Goal: Information Seeking & Learning: Learn about a topic

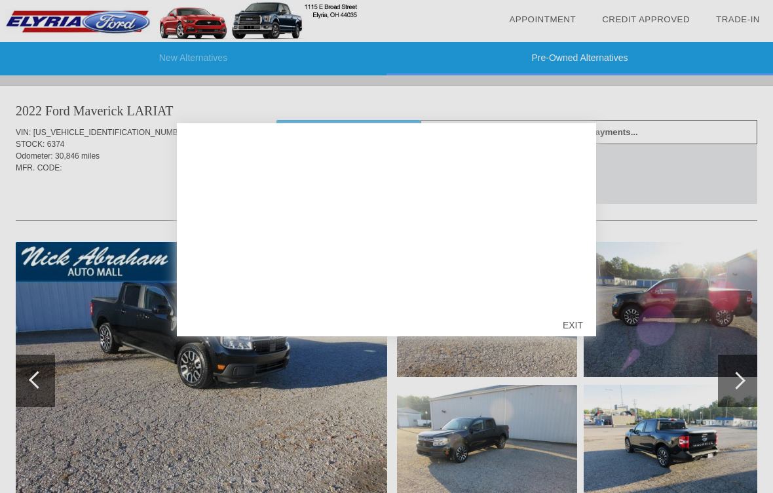
click at [577, 320] on div "EXIT" at bounding box center [573, 324] width 47 height 39
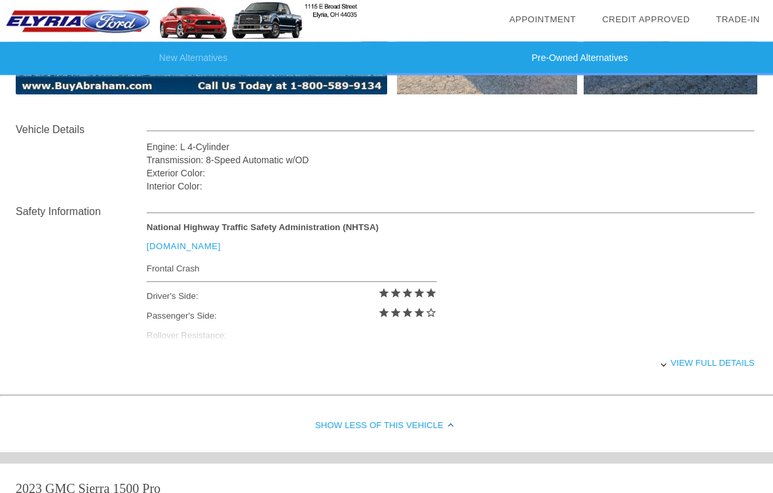
scroll to position [428, 0]
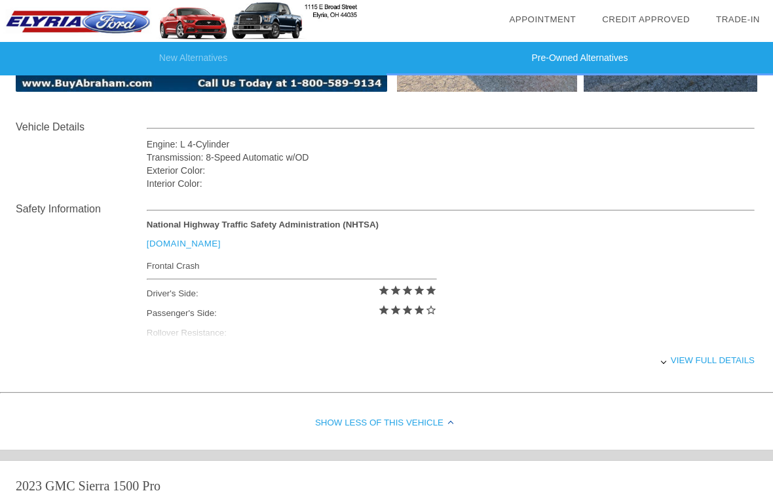
click at [704, 361] on div "View full details" at bounding box center [451, 360] width 608 height 32
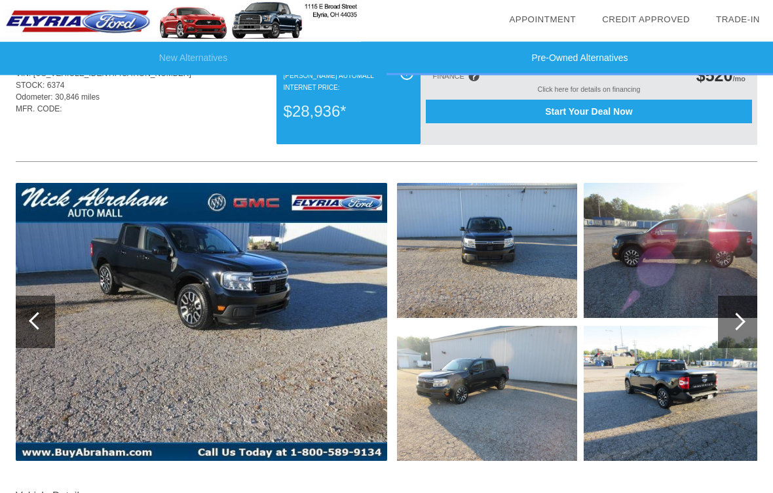
scroll to position [62, 0]
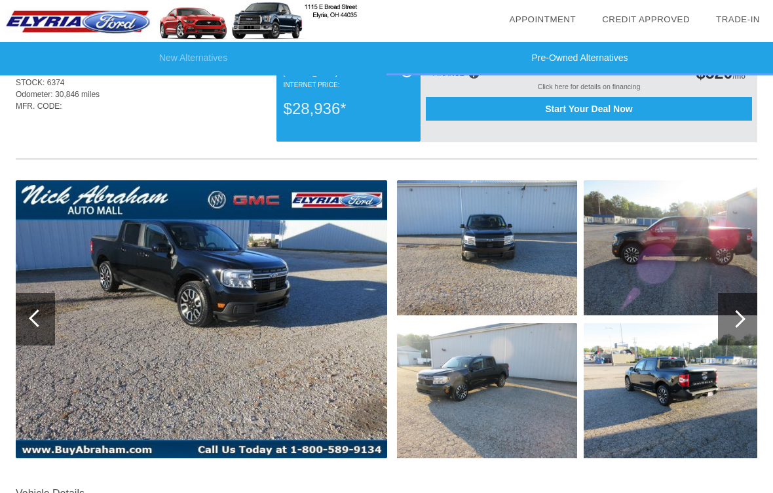
click at [732, 308] on div at bounding box center [737, 319] width 39 height 52
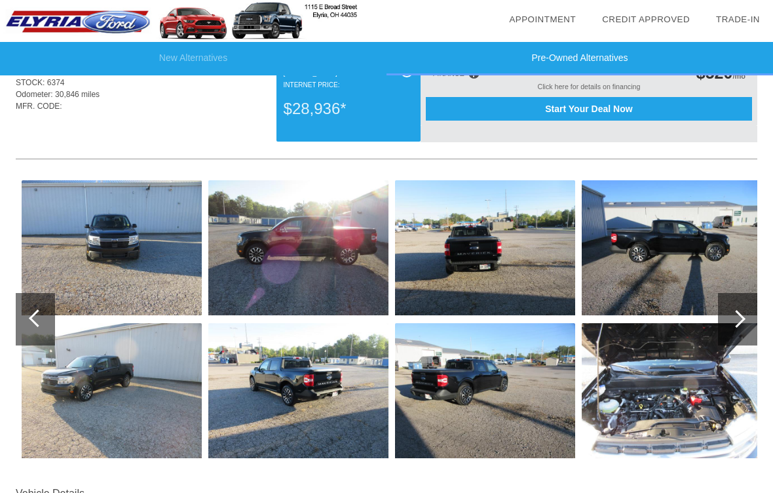
click at [746, 323] on div at bounding box center [737, 319] width 39 height 52
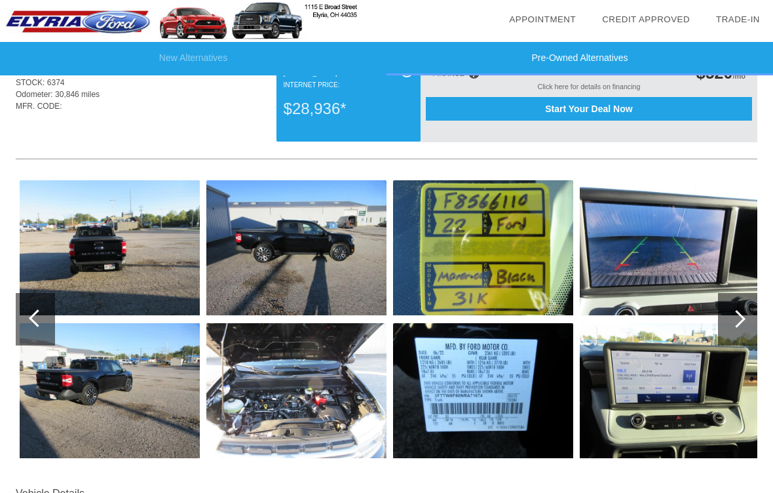
click at [666, 256] on img at bounding box center [670, 247] width 180 height 135
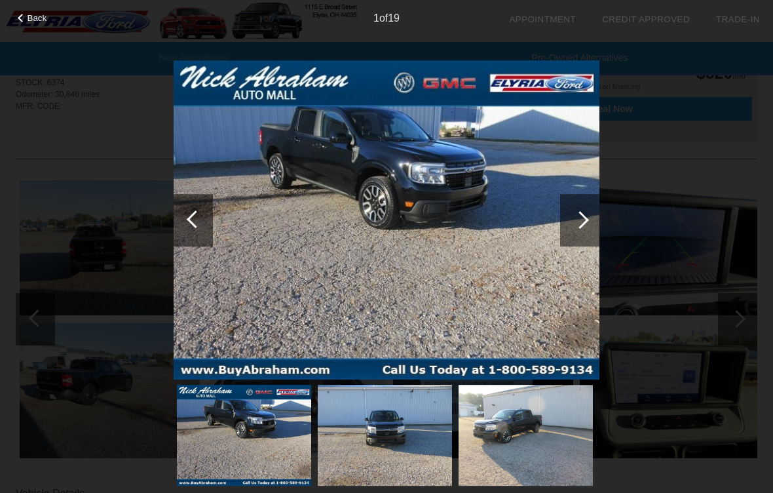
click at [579, 214] on div at bounding box center [580, 220] width 18 height 18
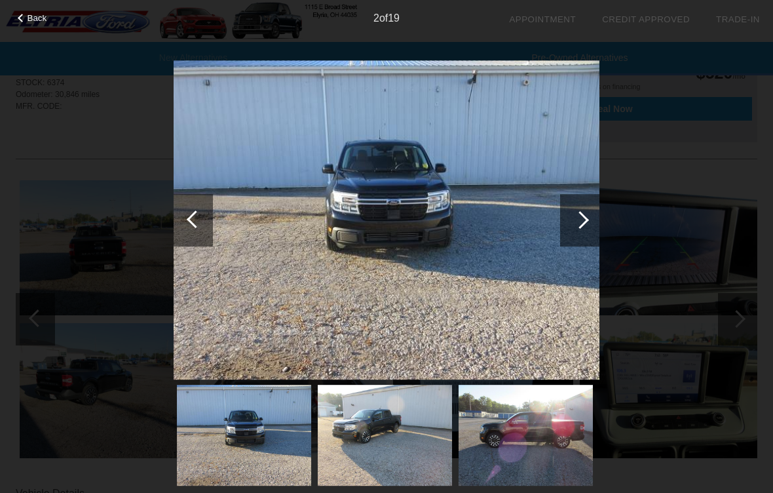
click at [593, 210] on div at bounding box center [579, 220] width 39 height 52
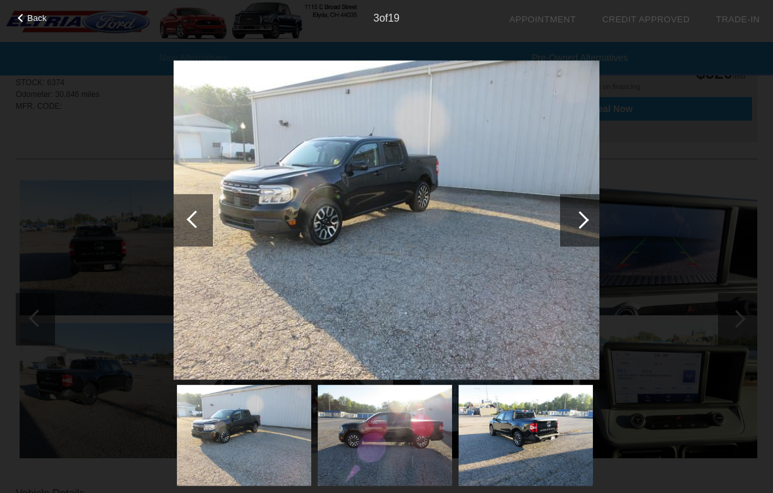
click at [586, 218] on div at bounding box center [580, 220] width 18 height 18
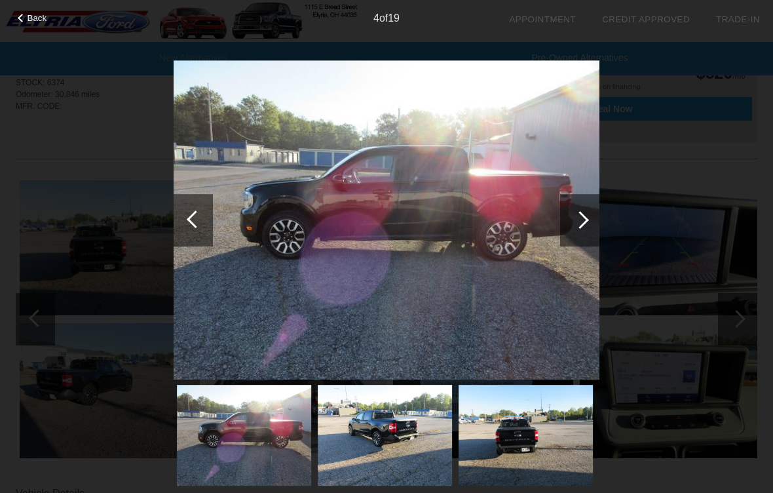
click at [580, 200] on div at bounding box center [579, 220] width 39 height 52
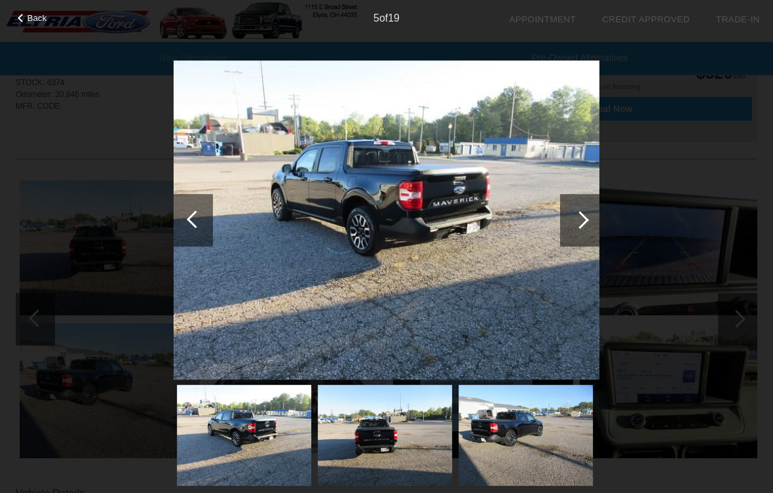
click at [584, 220] on div at bounding box center [580, 220] width 18 height 18
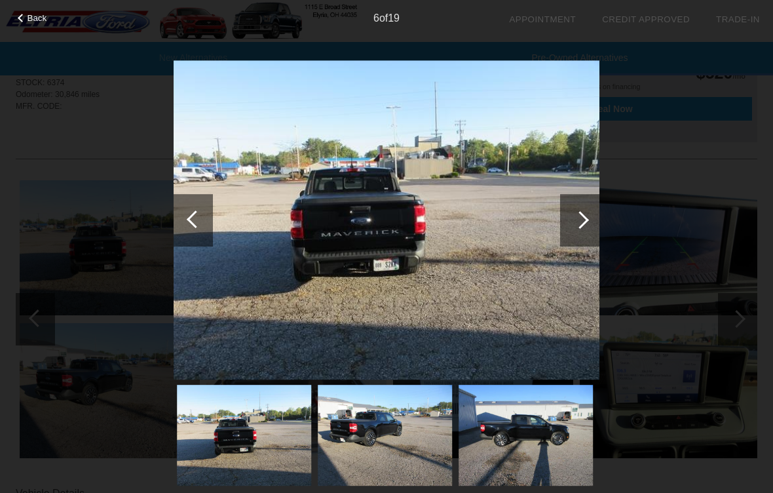
click at [584, 207] on div at bounding box center [579, 220] width 39 height 52
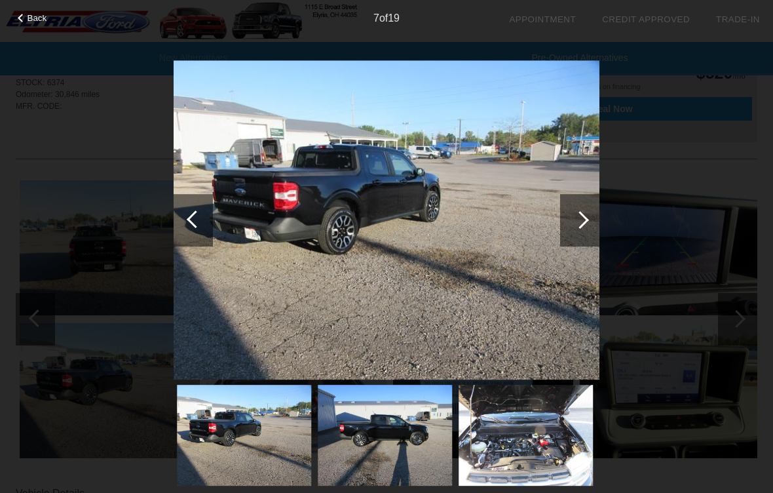
click at [593, 212] on div at bounding box center [579, 220] width 39 height 52
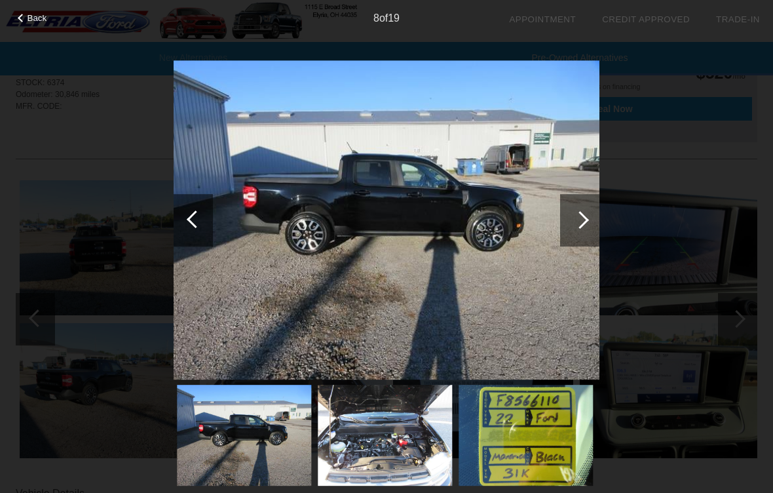
click at [593, 215] on div at bounding box center [579, 220] width 39 height 52
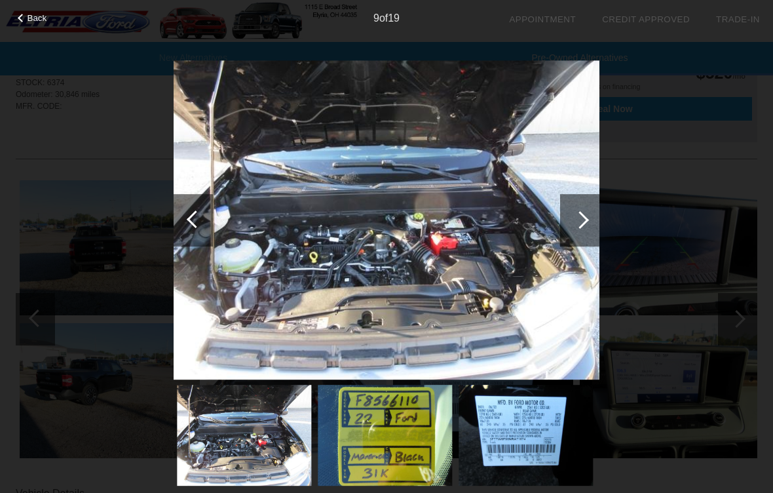
click at [588, 210] on div at bounding box center [579, 220] width 39 height 52
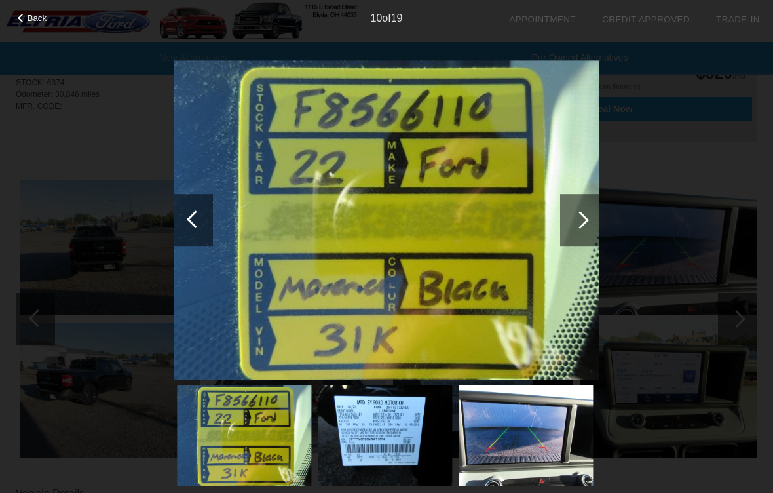
click at [577, 217] on div at bounding box center [580, 220] width 18 height 18
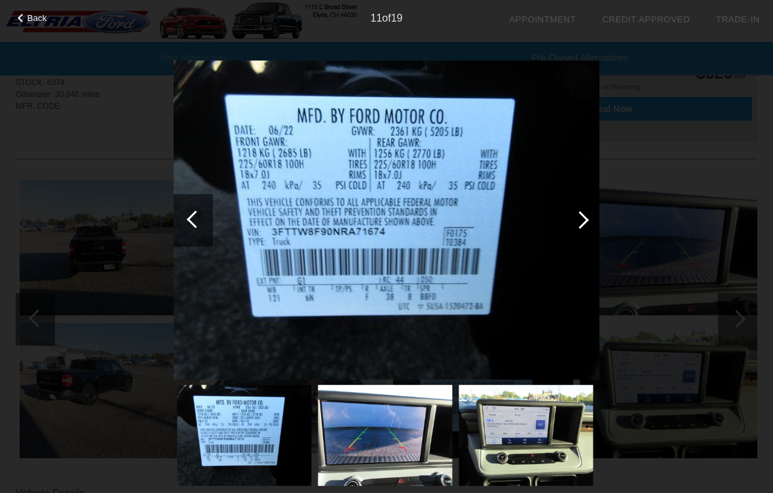
click at [588, 204] on div at bounding box center [579, 220] width 39 height 52
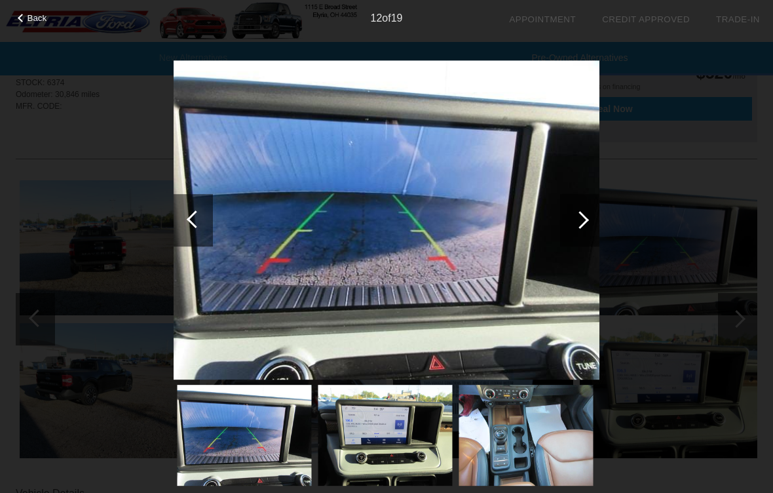
click at [585, 212] on div at bounding box center [579, 220] width 39 height 52
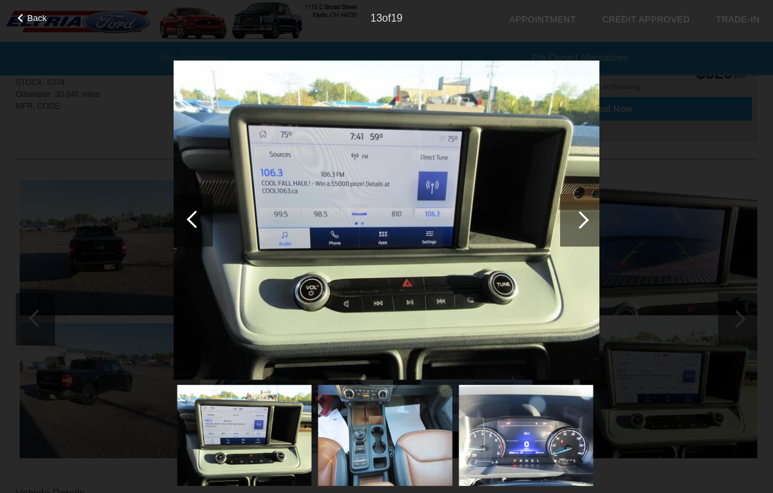
click at [589, 208] on div at bounding box center [579, 220] width 39 height 52
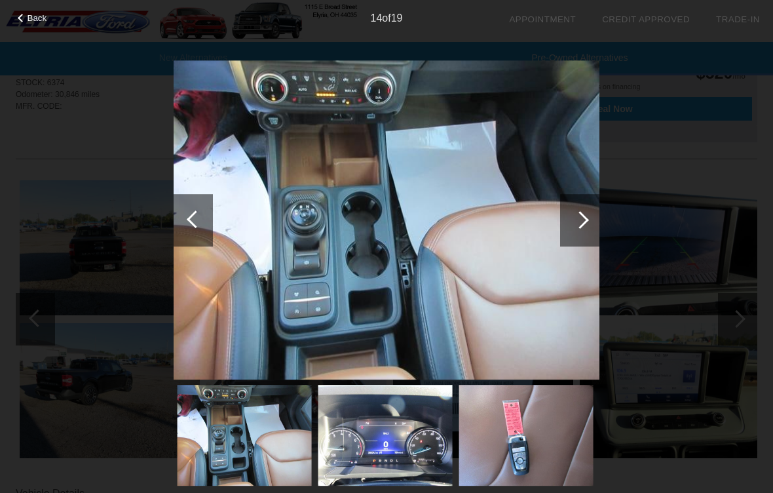
click at [584, 215] on div at bounding box center [579, 220] width 39 height 52
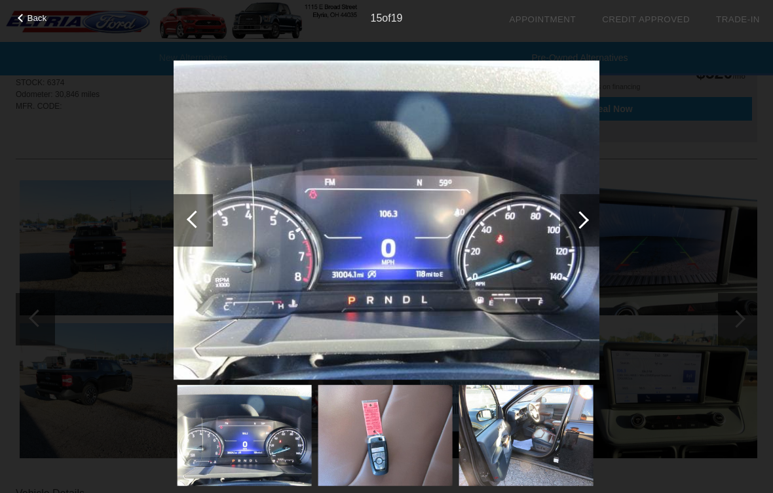
click at [584, 217] on div at bounding box center [580, 220] width 18 height 18
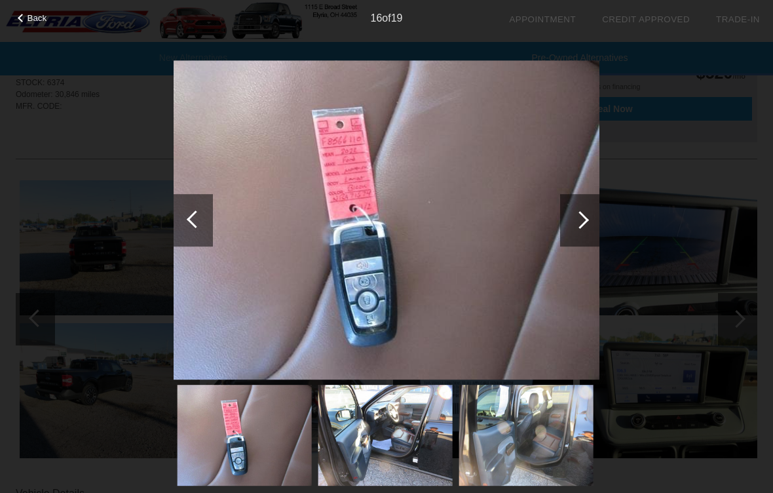
click at [576, 215] on div at bounding box center [580, 220] width 18 height 18
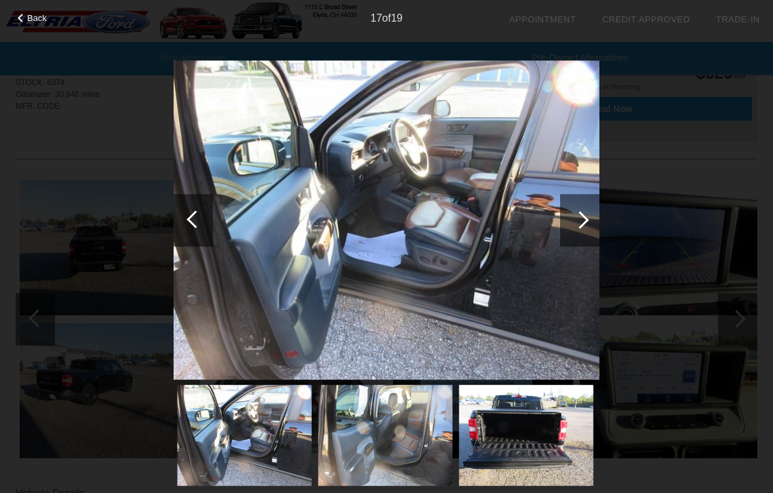
click at [578, 219] on div at bounding box center [580, 220] width 18 height 18
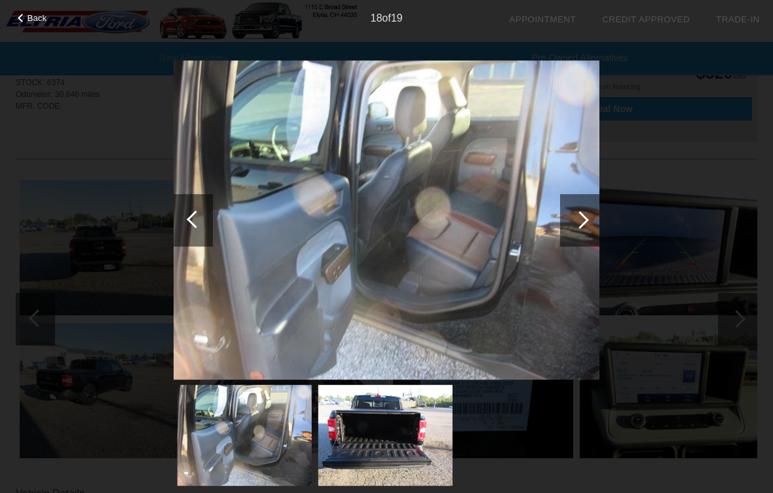
click at [590, 206] on div at bounding box center [579, 220] width 39 height 52
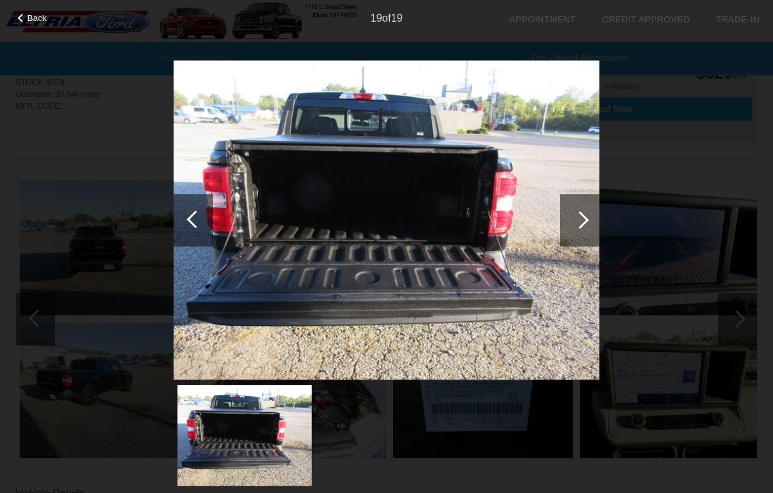
click at [581, 212] on div at bounding box center [580, 220] width 18 height 18
click at [584, 221] on div at bounding box center [580, 220] width 18 height 18
click at [598, 119] on img at bounding box center [387, 220] width 426 height 320
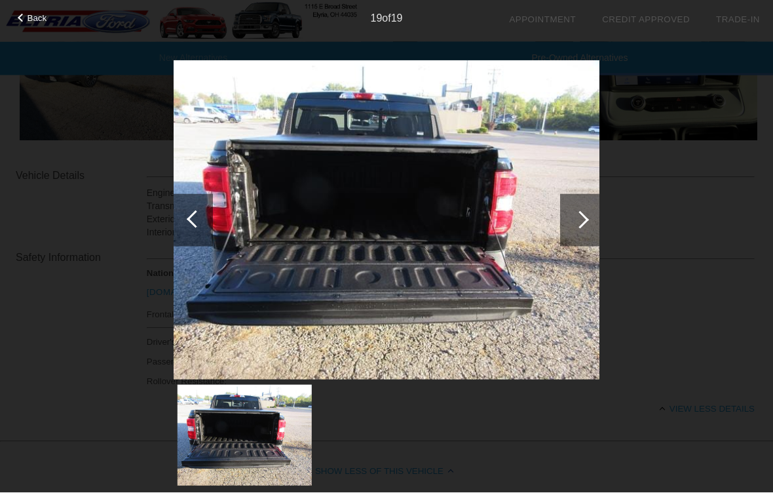
scroll to position [413, 0]
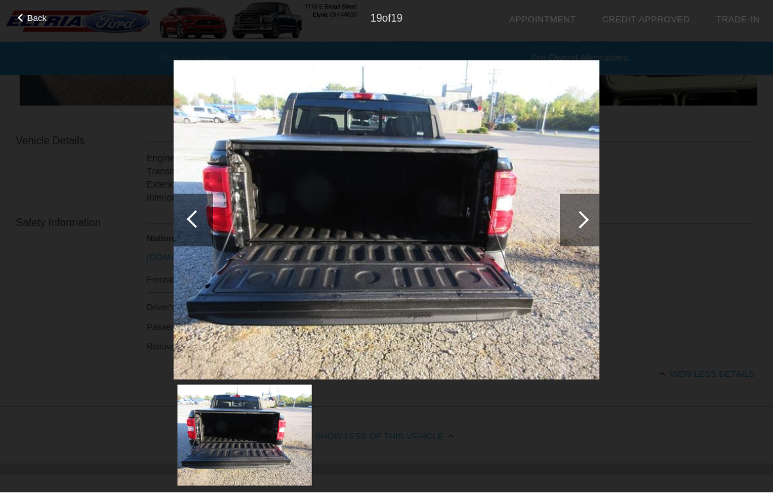
click at [28, 14] on span "Back" at bounding box center [38, 18] width 20 height 10
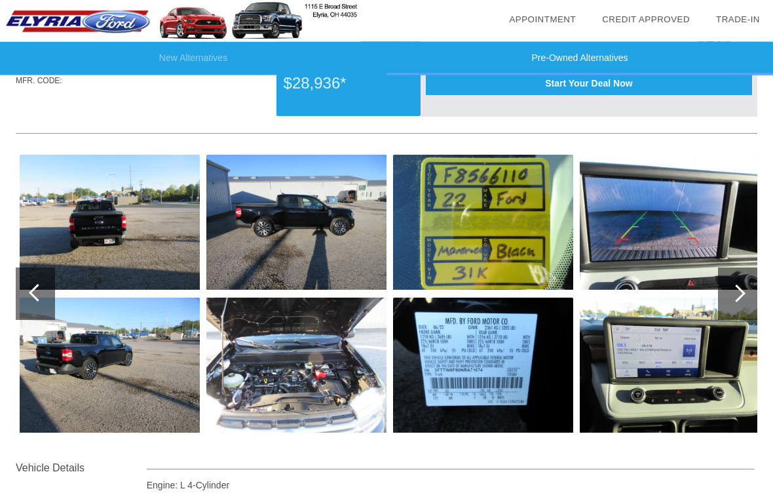
scroll to position [0, 0]
